Goal: Transaction & Acquisition: Purchase product/service

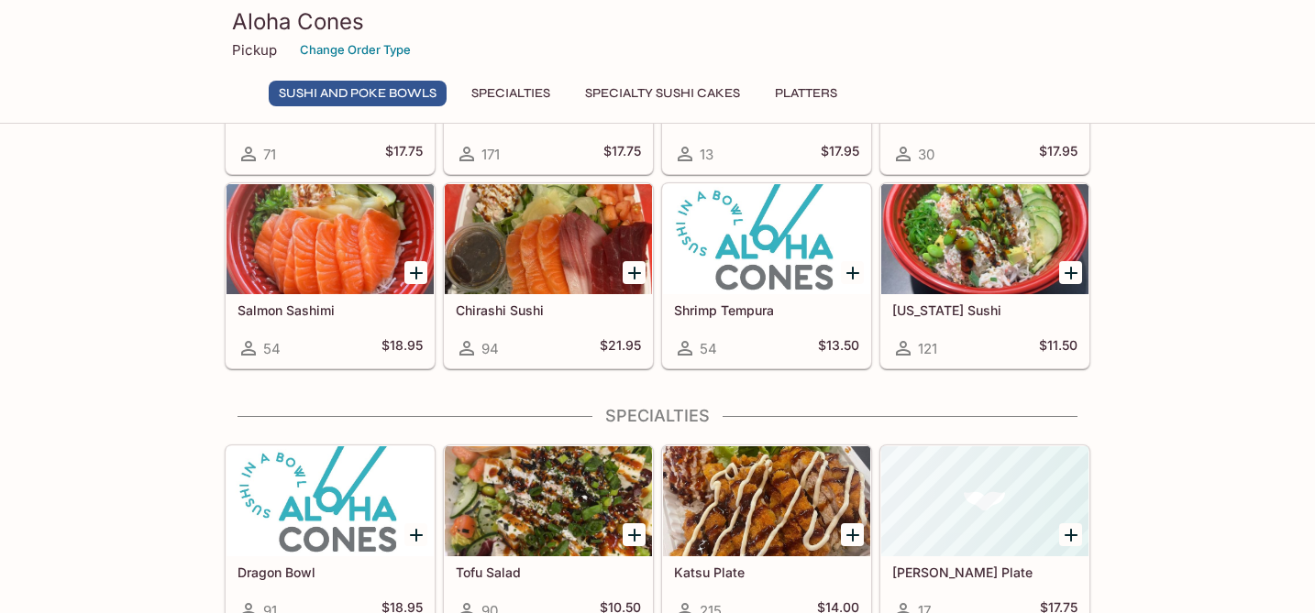
scroll to position [437, 0]
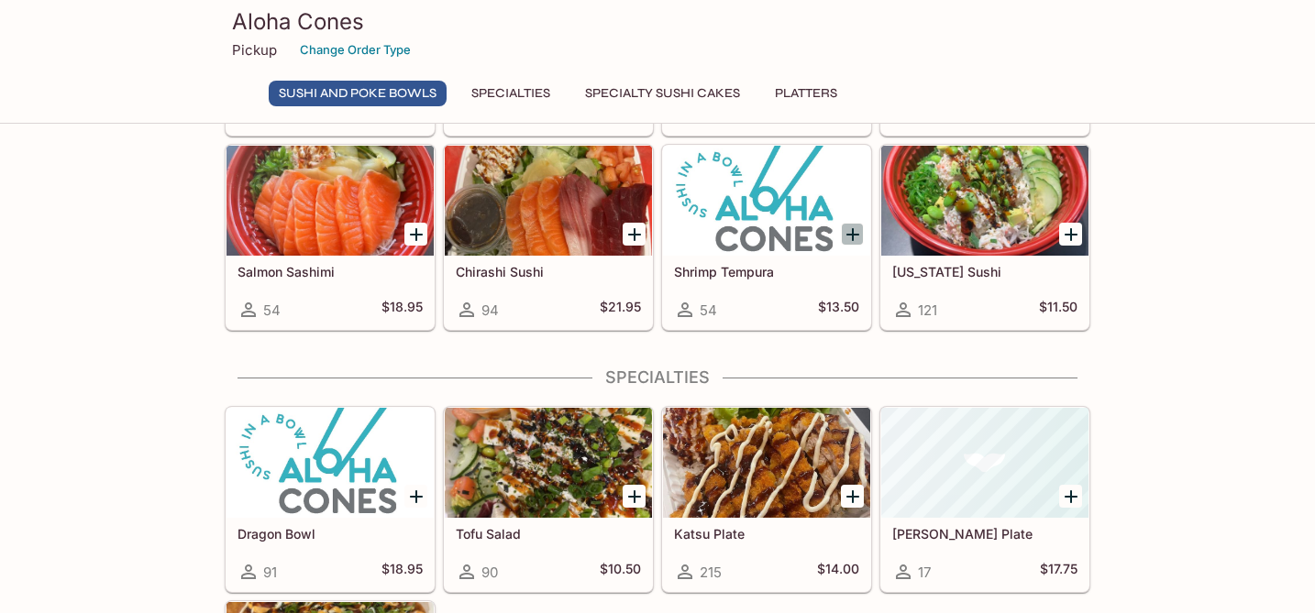
click at [851, 238] on icon "Add Shrimp Tempura" at bounding box center [853, 235] width 22 height 22
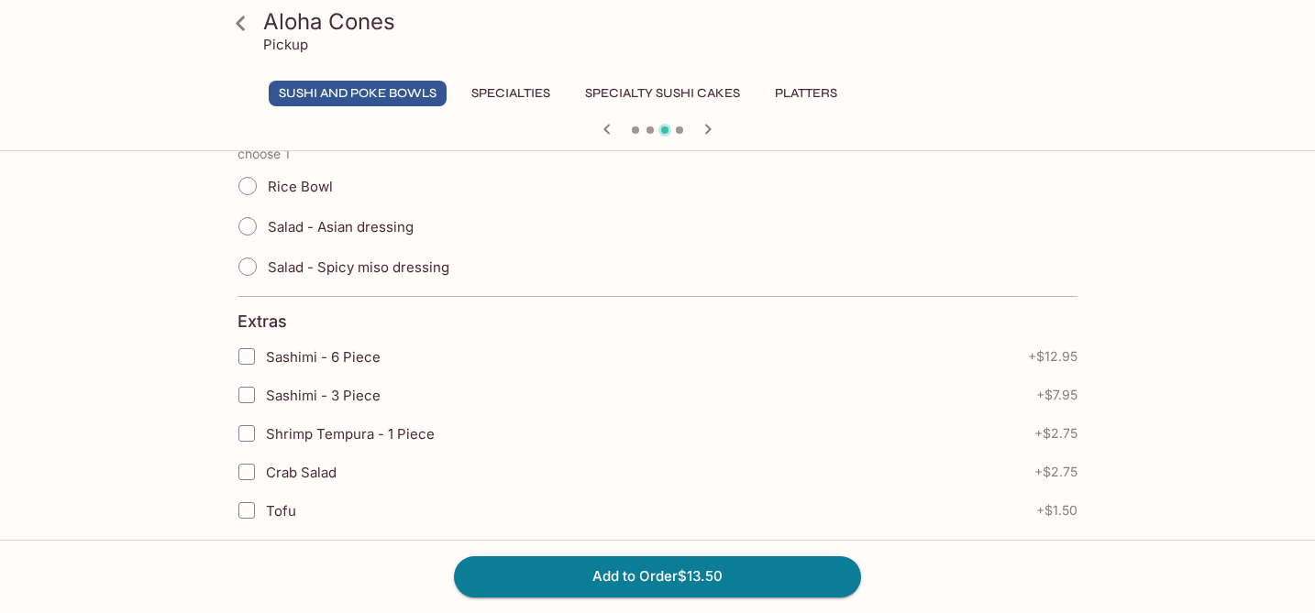
scroll to position [500, 0]
click at [250, 237] on input "Salad - Asian dressing" at bounding box center [247, 223] width 39 height 39
radio input "true"
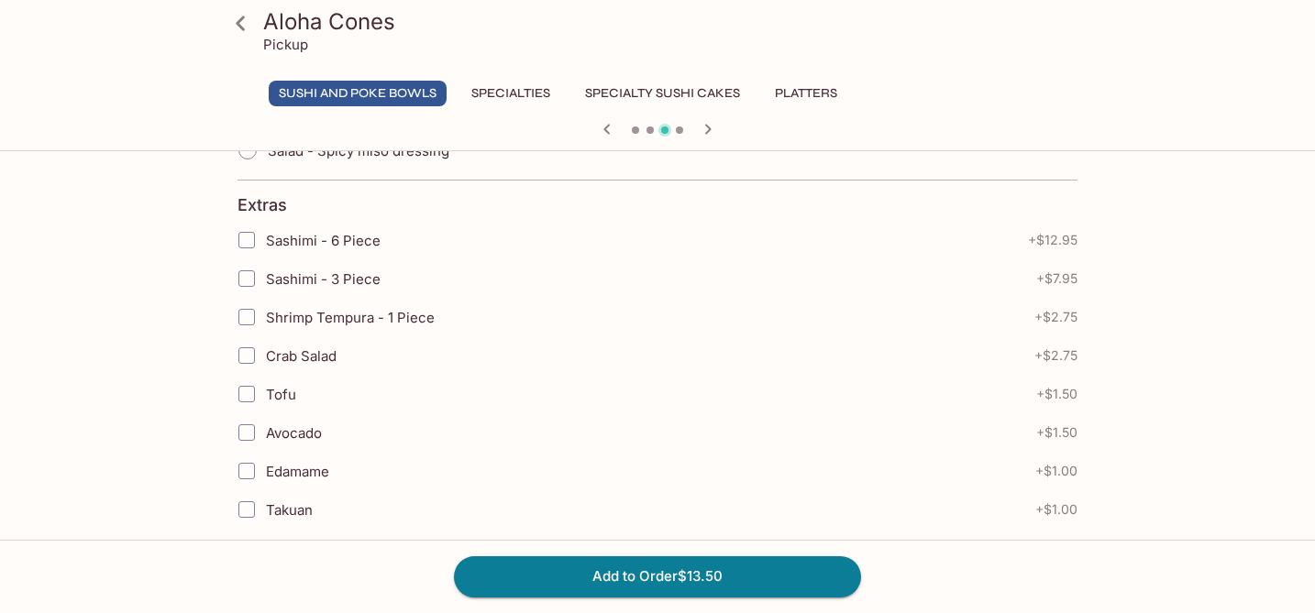
scroll to position [620, 0]
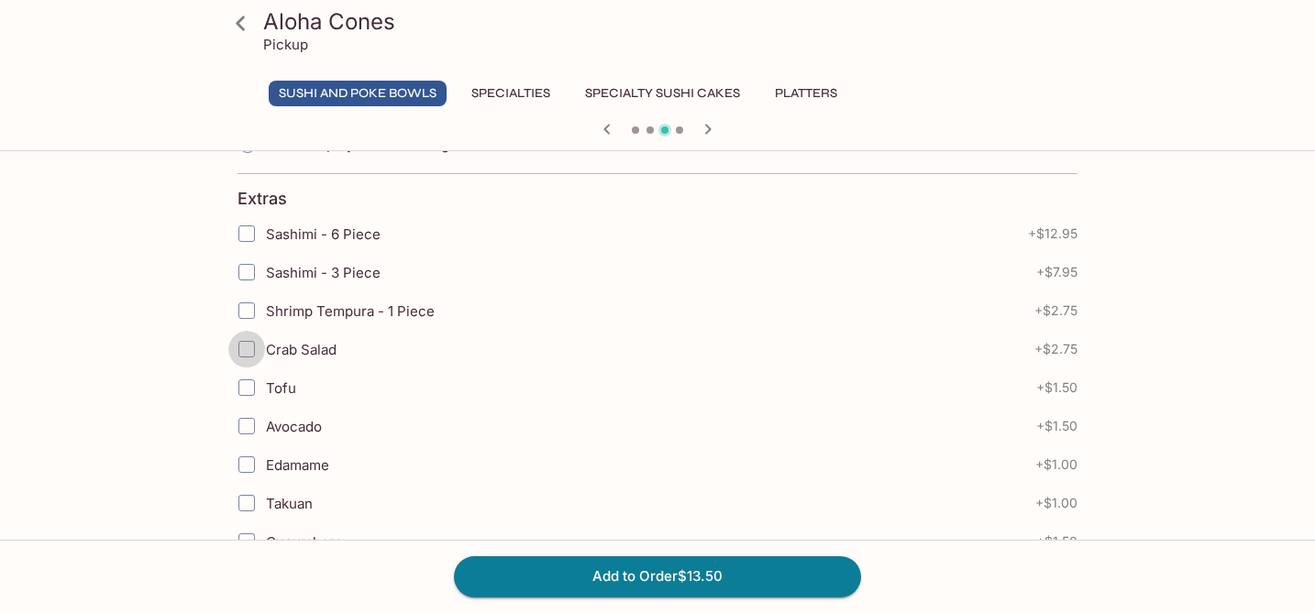
click at [246, 363] on input "Crab Salad" at bounding box center [246, 349] width 37 height 37
checkbox input "true"
click at [681, 574] on button "Add to Order $16.25" at bounding box center [657, 577] width 407 height 40
